Goal: Communication & Community: Answer question/provide support

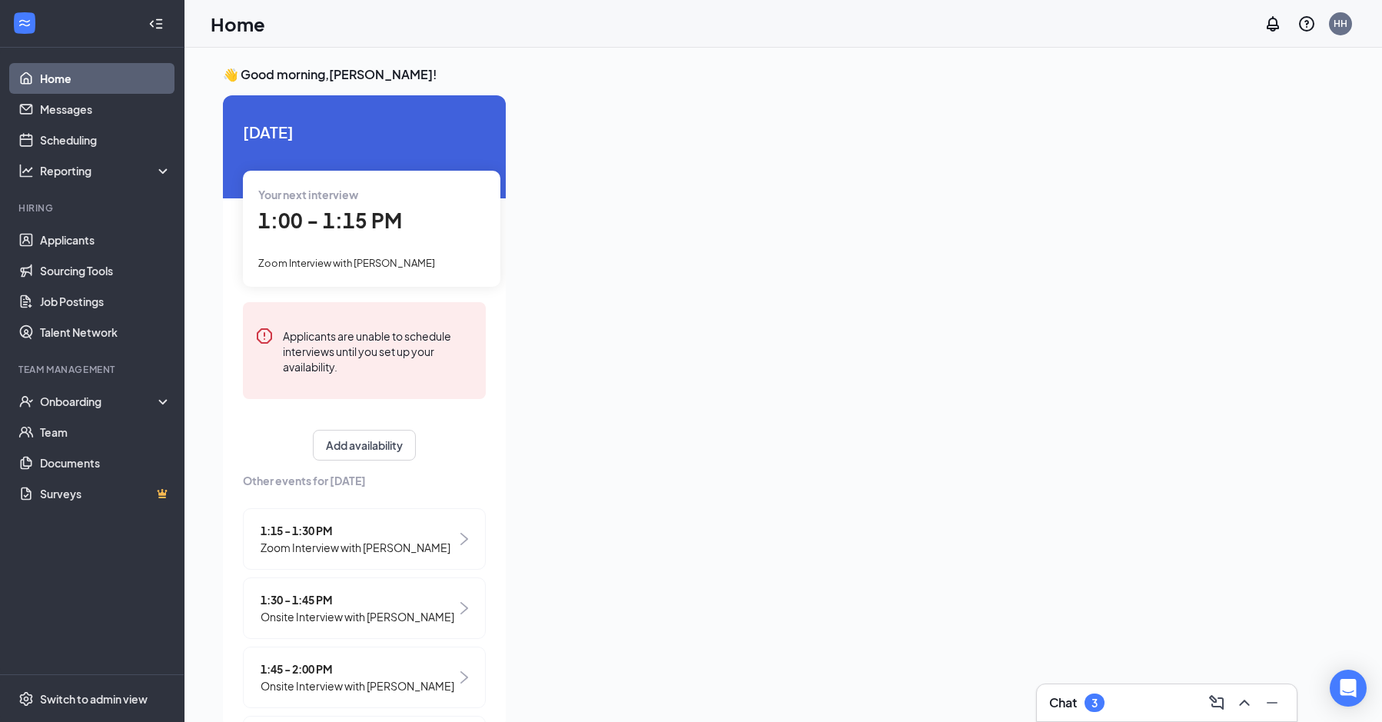
click at [1092, 700] on div "Chat 3" at bounding box center [1166, 702] width 235 height 25
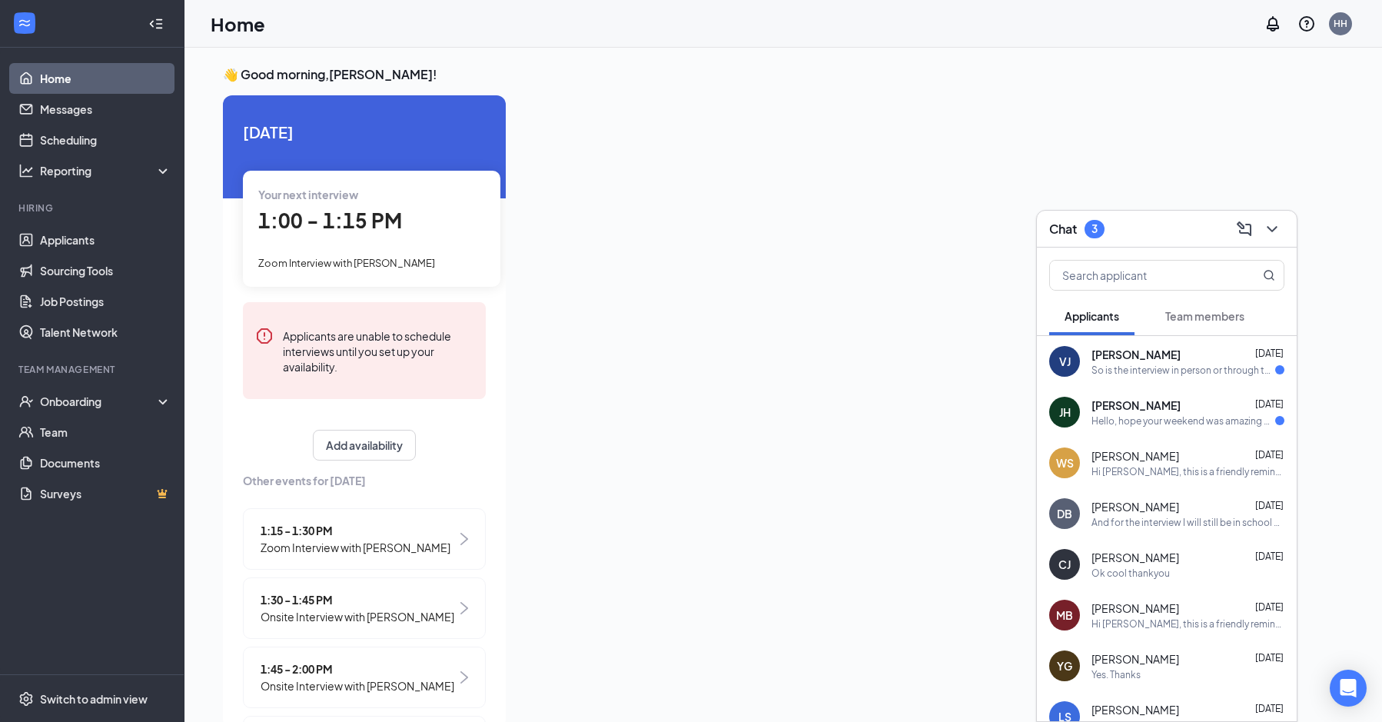
click at [1125, 370] on div "So is the interview in person or through the phone ? cause I got two different …" at bounding box center [1184, 370] width 184 height 13
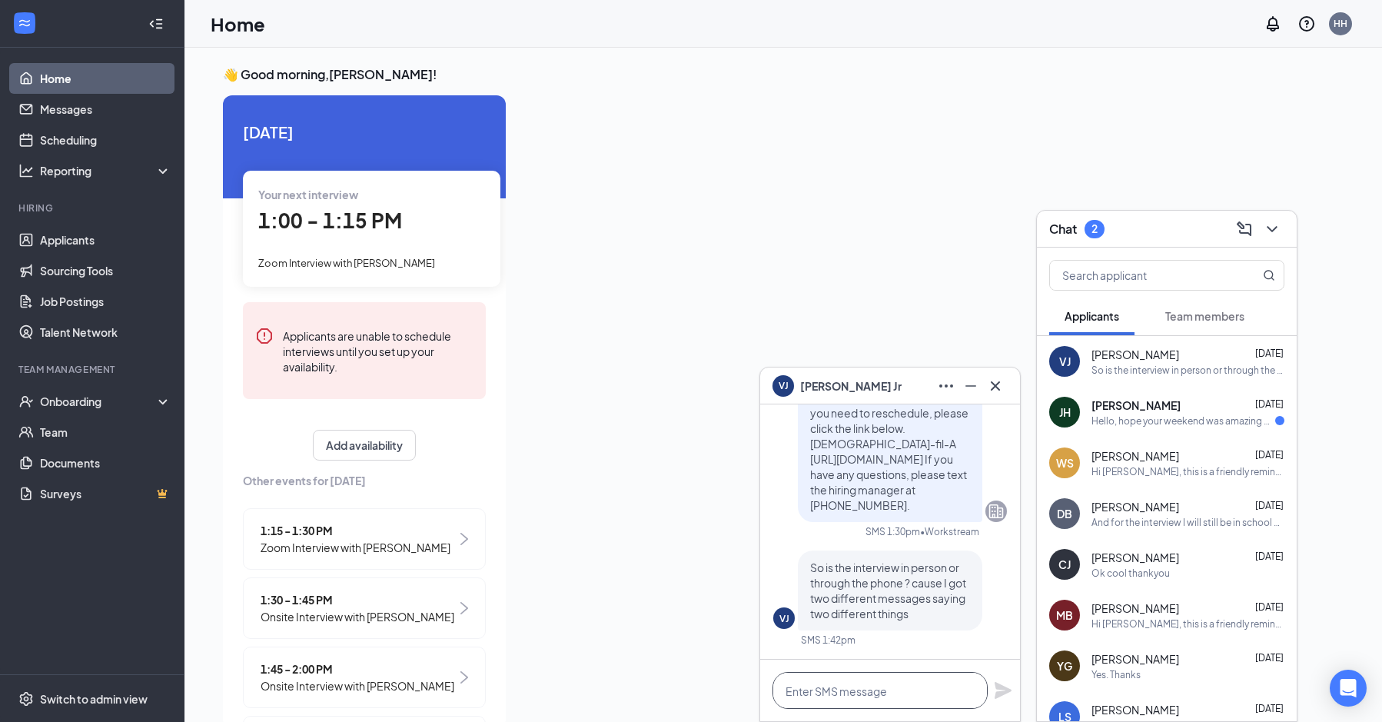
click at [931, 680] on textarea at bounding box center [880, 690] width 215 height 37
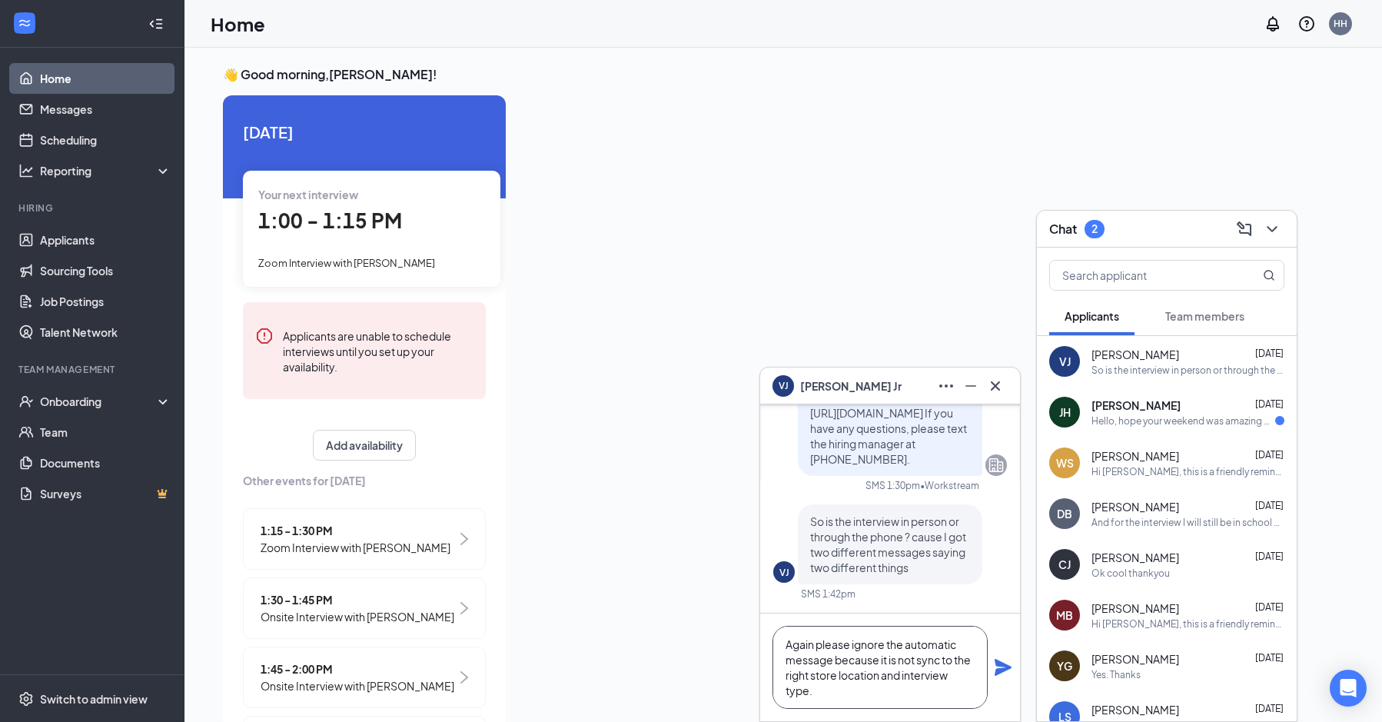
click at [800, 659] on textarea "Again please ignore the automatic message because it is not sync to the right s…" at bounding box center [880, 667] width 215 height 83
click at [856, 698] on textarea "Again, please ignore the automatic message because it is not sync to the right …" at bounding box center [880, 667] width 215 height 83
click at [942, 666] on textarea "Again, please ignore the automatic message because it is not sync to the right …" at bounding box center [880, 667] width 215 height 83
click at [924, 663] on textarea "Again, please ignore the automatic message because it is not sync to the right …" at bounding box center [880, 667] width 215 height 83
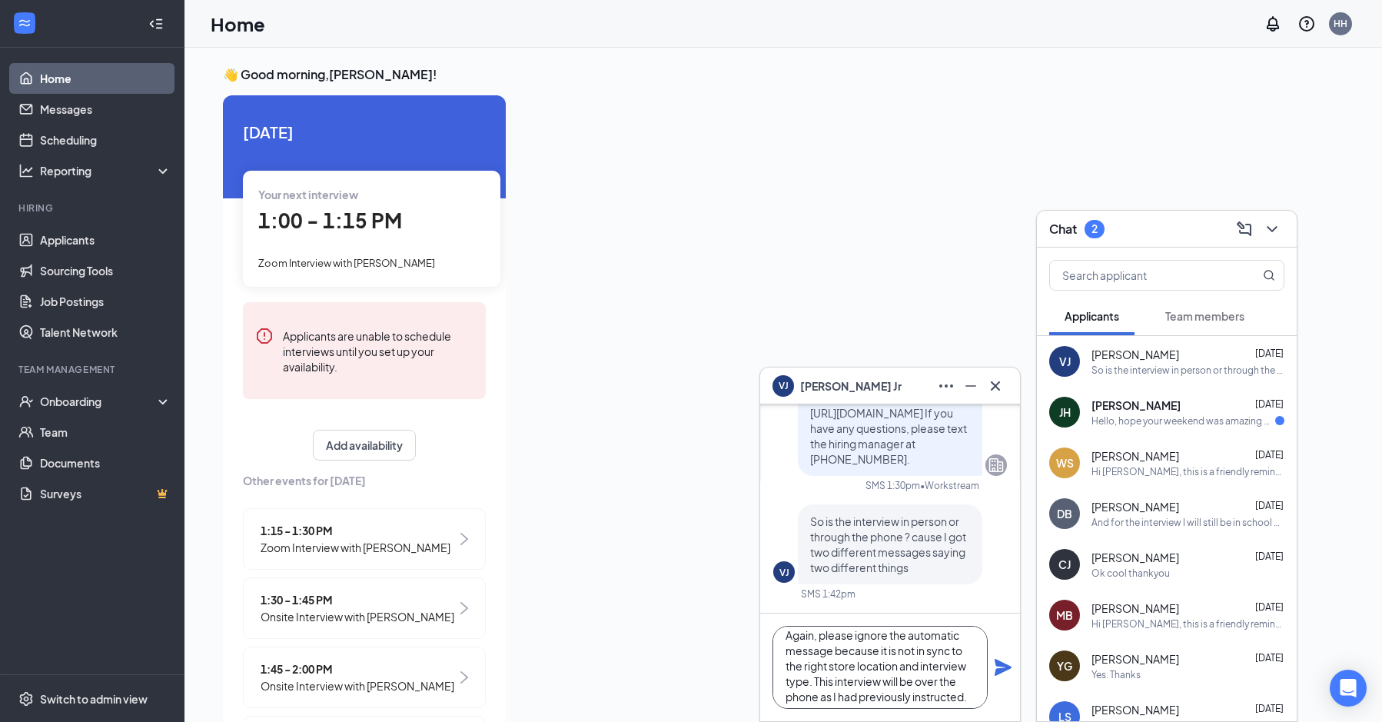
scroll to position [17, 0]
click at [979, 687] on textarea "Again, please ignore the automatic message because it is not in sync to the rig…" at bounding box center [880, 667] width 215 height 83
click at [856, 643] on textarea "Again, please ignore the automatic message because it is not in sync to the rig…" at bounding box center [880, 667] width 215 height 83
drag, startPoint x: 856, startPoint y: 643, endPoint x: 833, endPoint y: 650, distance: 23.1
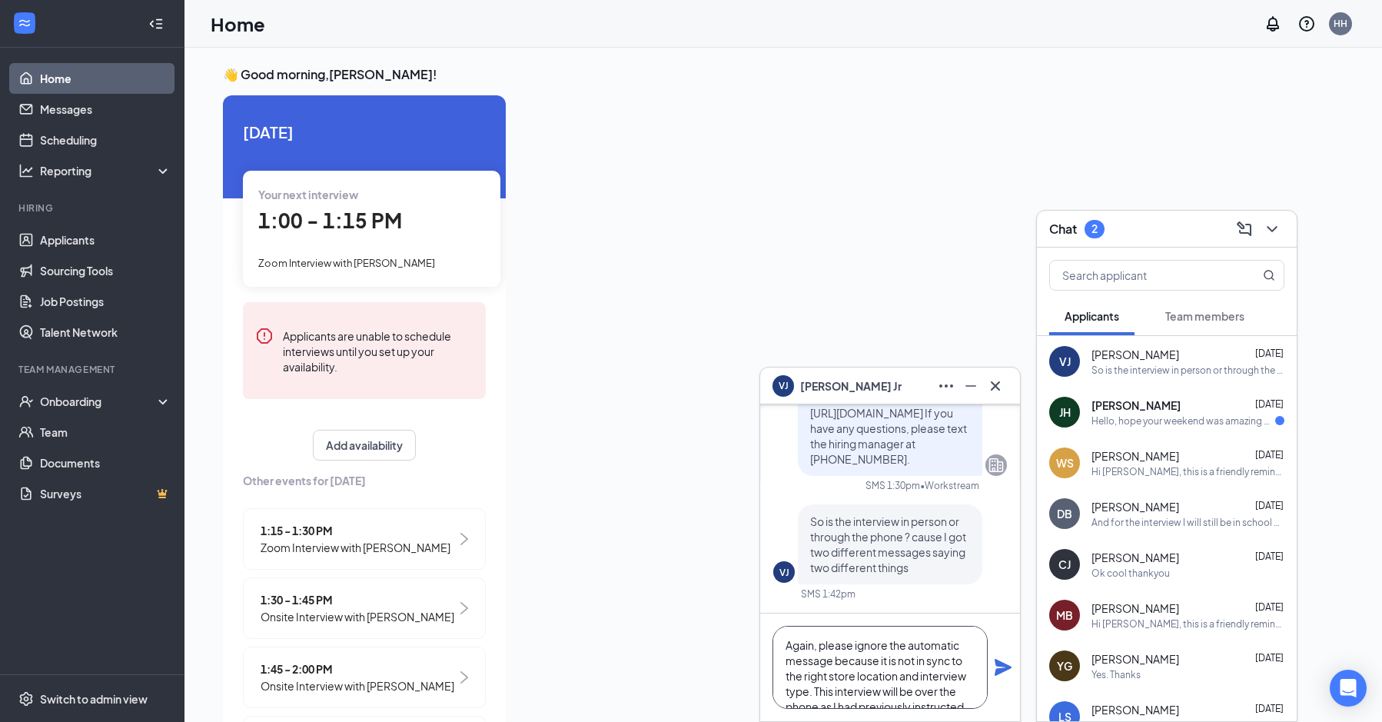
click at [833, 650] on textarea "Again, please ignore the automatic message because it is not in sync to the rig…" at bounding box center [880, 667] width 215 height 83
click at [816, 651] on textarea "Again, please ignore the automatic message because it is not in sync to the rig…" at bounding box center [880, 667] width 215 height 83
click at [833, 663] on textarea "Please ignore the automatic message because it is not in sync to the right stor…" at bounding box center [880, 667] width 215 height 83
click at [811, 675] on textarea "Please ignore the automatic message because it is not in sync to the right stor…" at bounding box center [880, 667] width 215 height 83
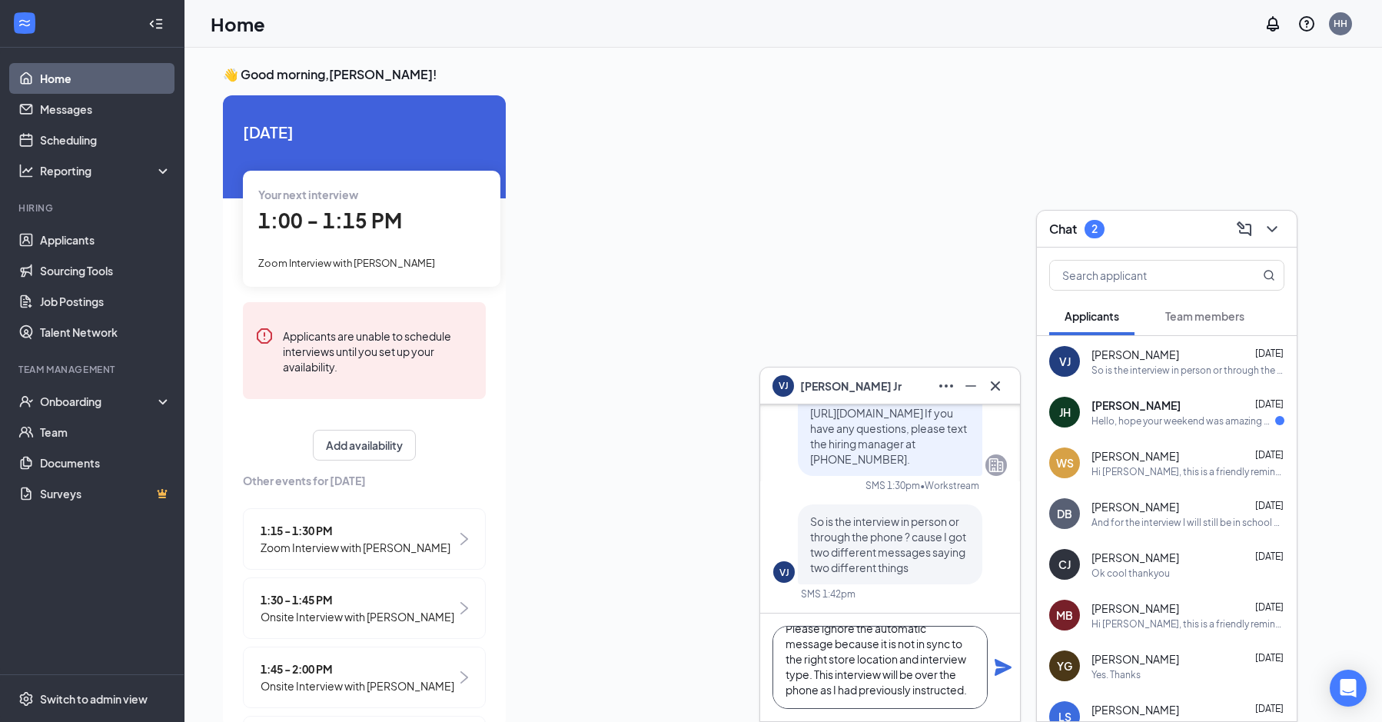
scroll to position [32, 0]
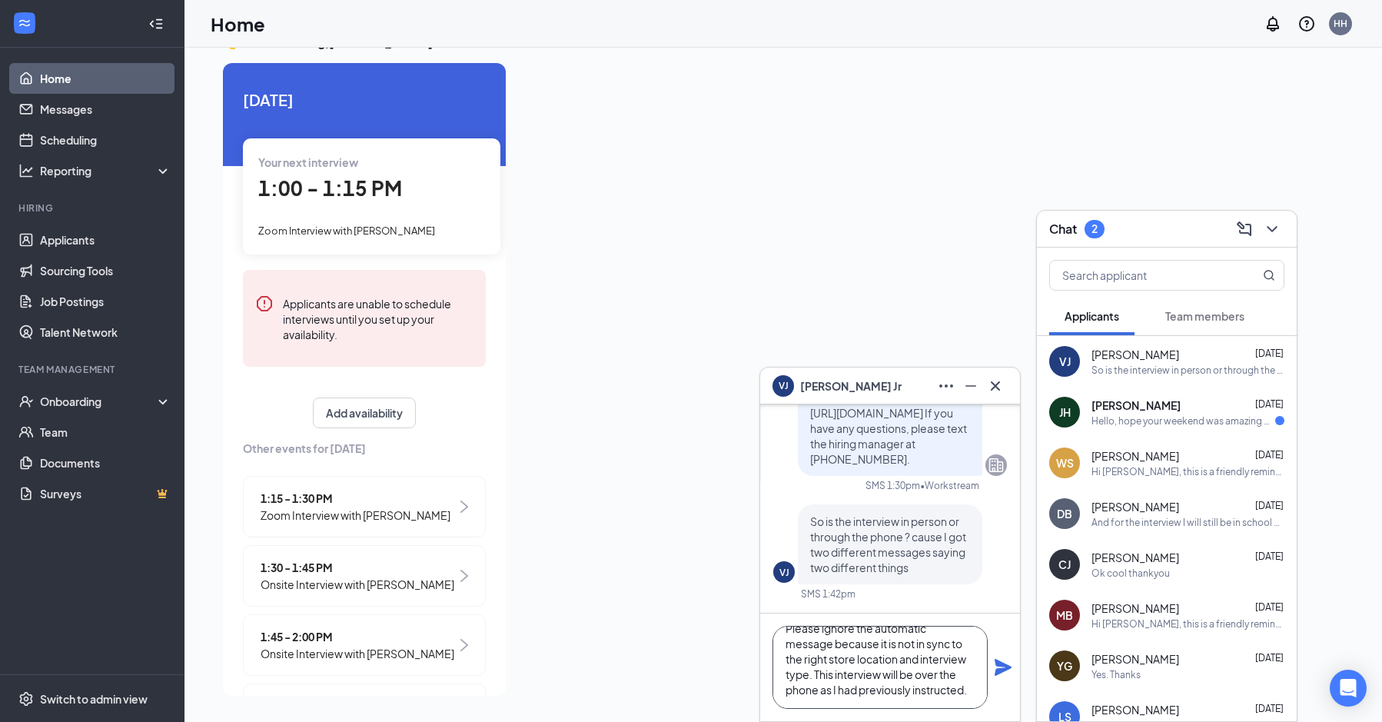
type textarea "Please ignore the automatic message because it is not in sync to the right stor…"
click at [1009, 667] on icon "Plane" at bounding box center [1003, 667] width 17 height 17
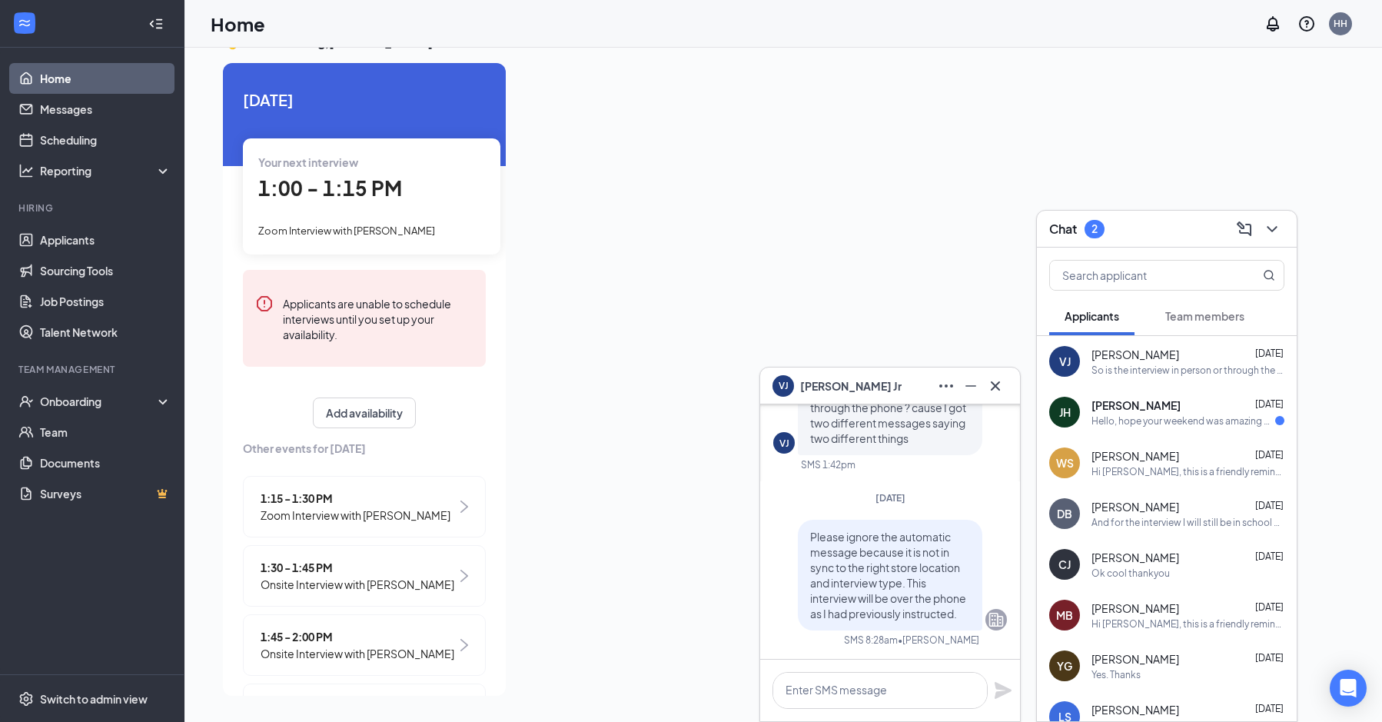
scroll to position [0, 0]
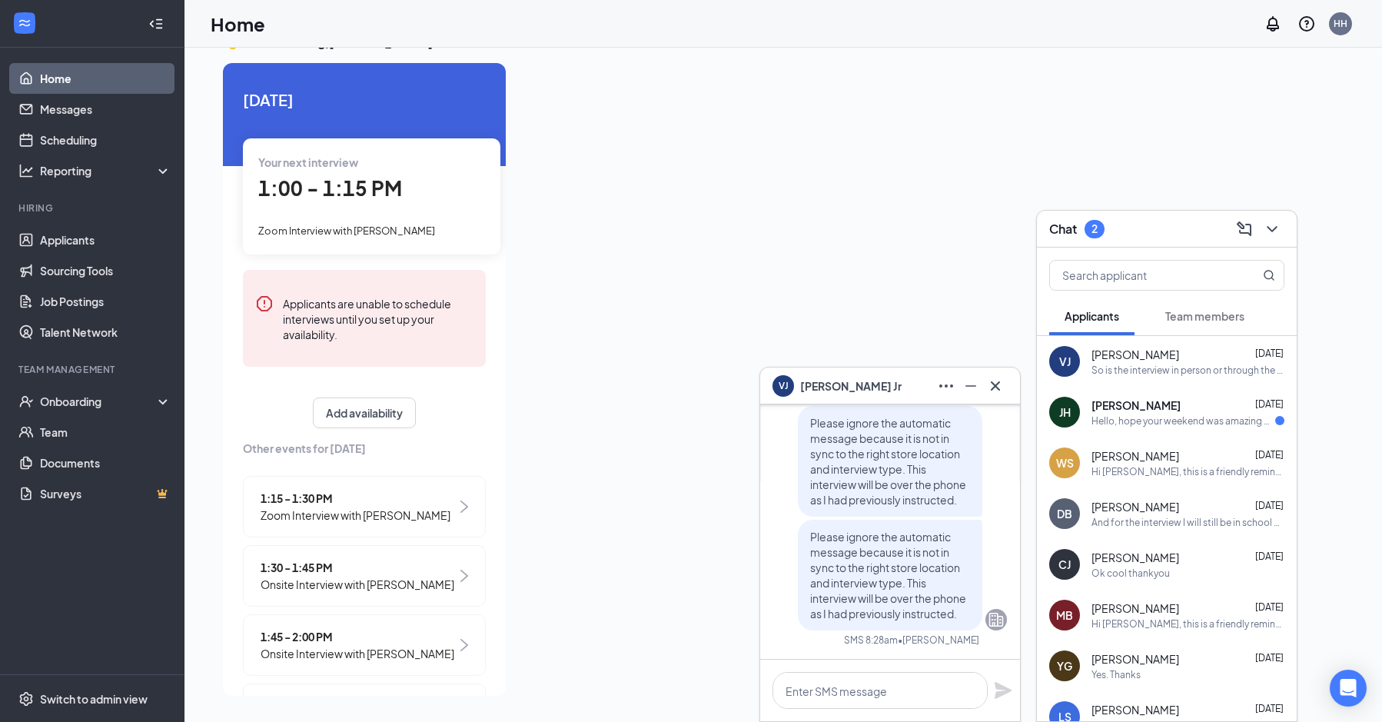
click at [1146, 421] on div "Hello, hope your weekend was amazing do you guys have any updates" at bounding box center [1184, 420] width 184 height 13
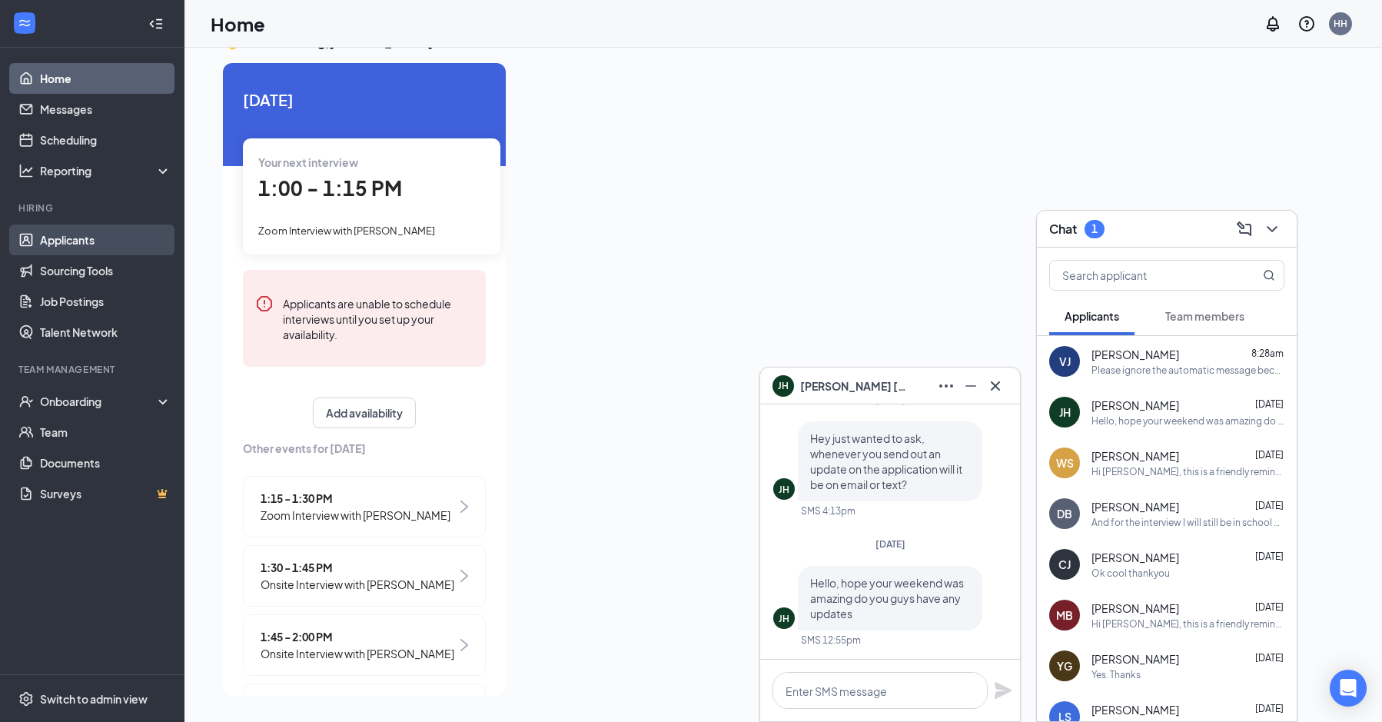
click at [109, 241] on link "Applicants" at bounding box center [105, 239] width 131 height 31
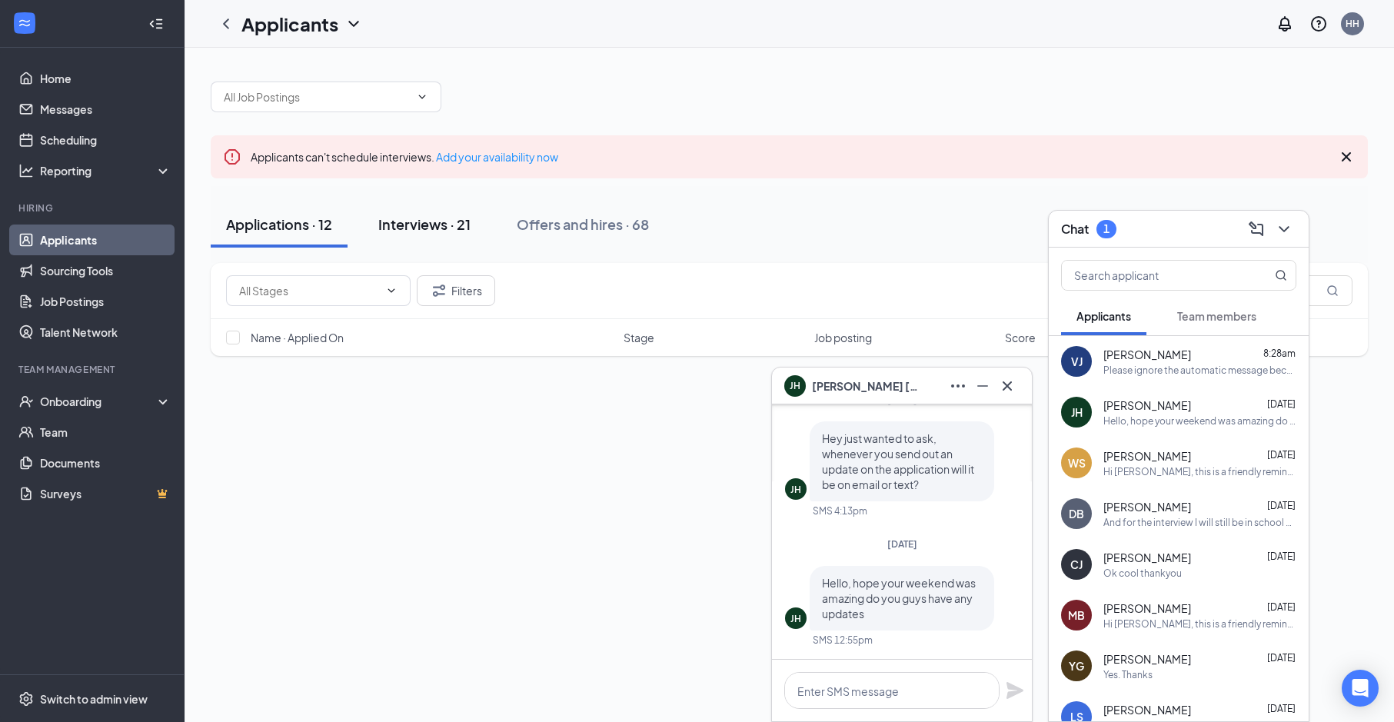
click at [470, 224] on div "Interviews · 21" at bounding box center [424, 223] width 92 height 19
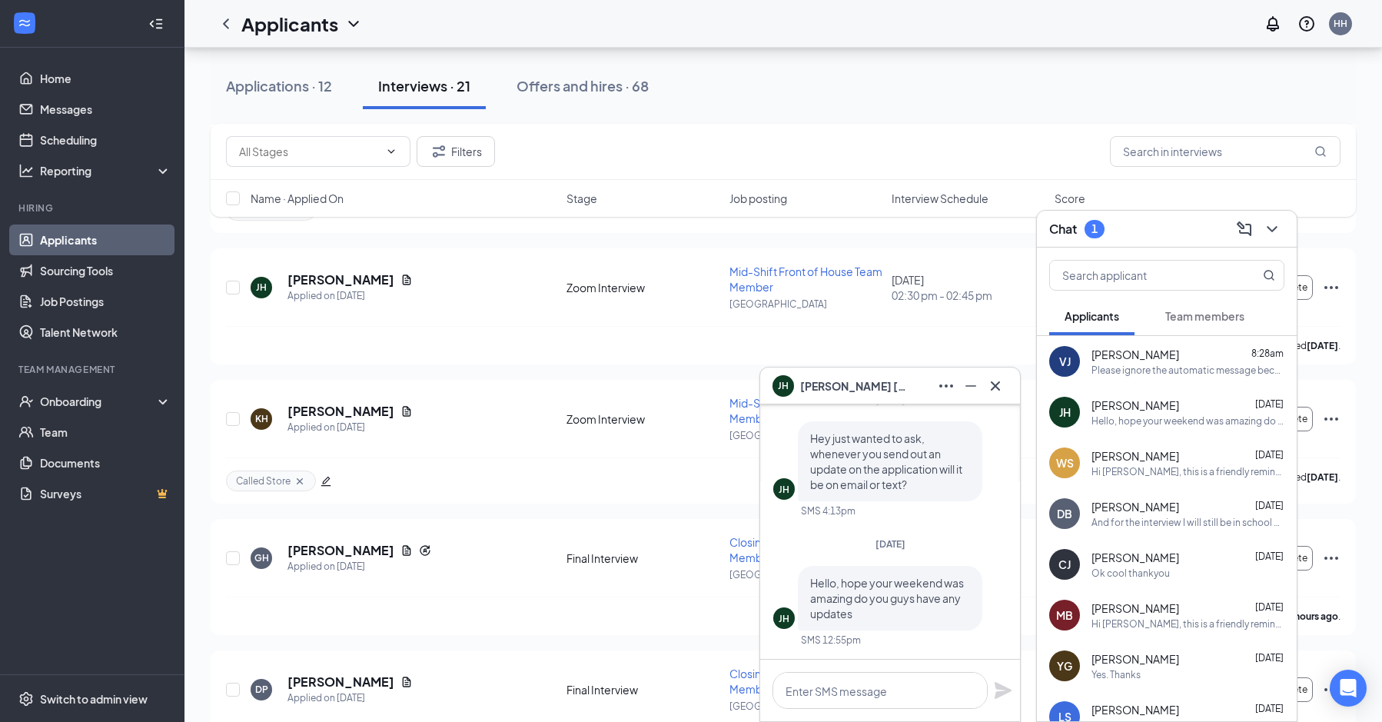
scroll to position [1461, 0]
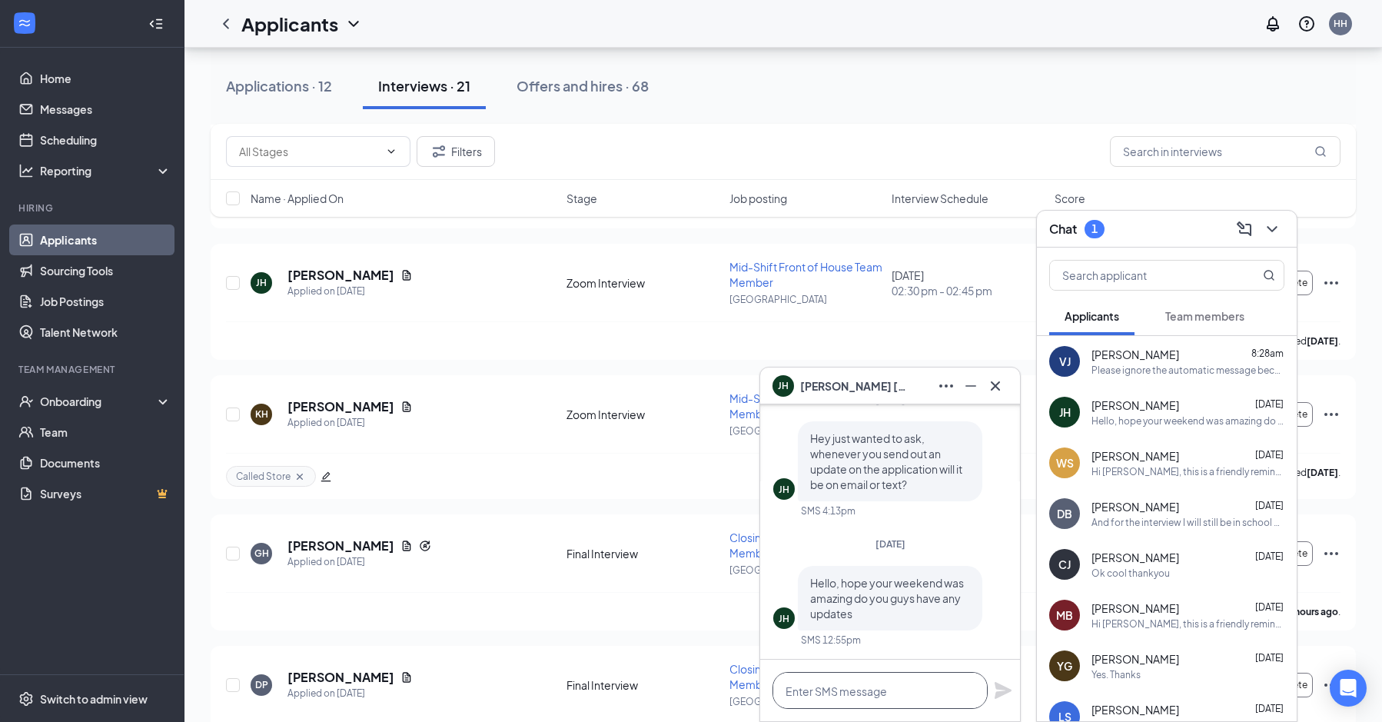
click at [849, 695] on textarea at bounding box center [880, 690] width 215 height 37
click at [1267, 221] on icon "ChevronDown" at bounding box center [1272, 229] width 18 height 18
